Goal: Task Accomplishment & Management: Complete application form

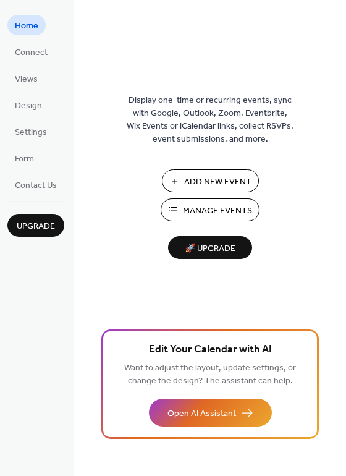
click at [221, 184] on span "Add New Event" at bounding box center [217, 181] width 67 height 13
click at [27, 53] on span "Connect" at bounding box center [31, 52] width 33 height 13
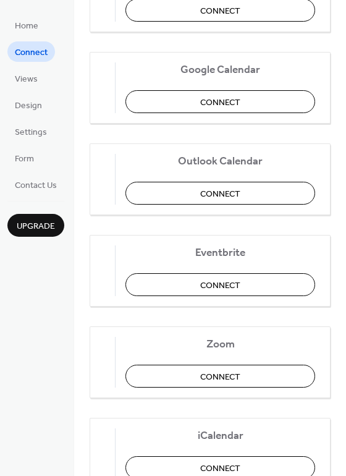
scroll to position [260, 0]
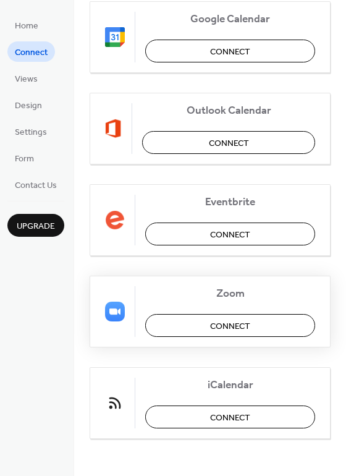
click at [194, 330] on button "Connect" at bounding box center [230, 325] width 170 height 23
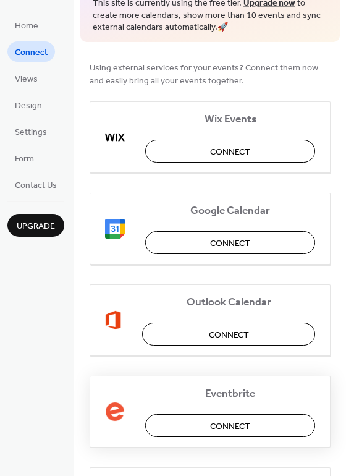
scroll to position [0, 0]
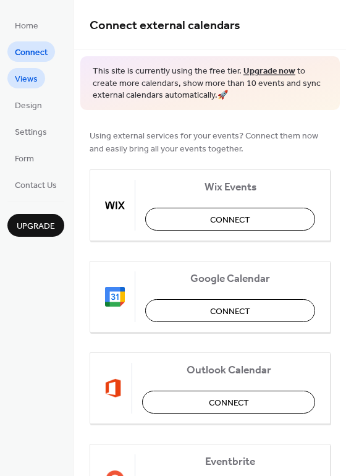
click at [31, 78] on span "Views" at bounding box center [26, 79] width 23 height 13
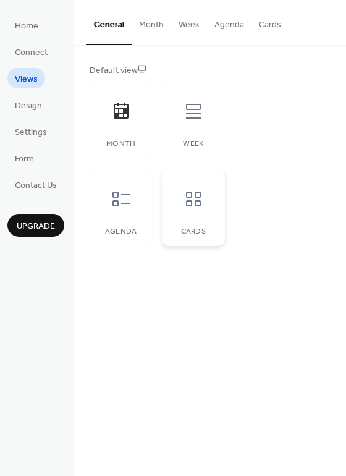
click at [197, 206] on icon at bounding box center [194, 199] width 20 height 20
